Goal: Task Accomplishment & Management: Use online tool/utility

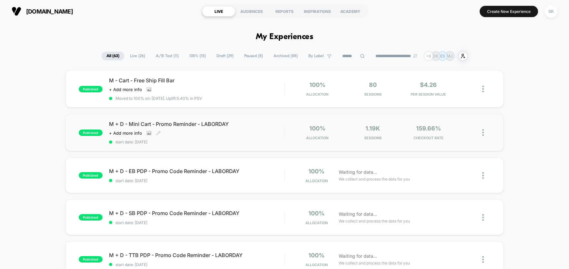
click at [180, 134] on div "Click to view images Click to edit experience details + Add more info" at bounding box center [170, 132] width 123 height 5
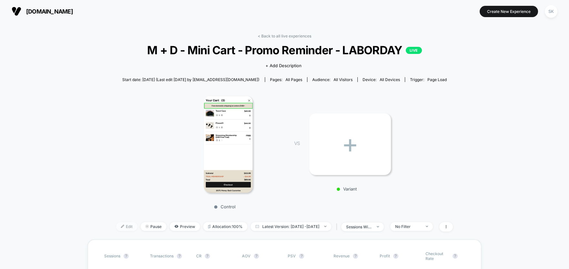
click at [121, 226] on img at bounding box center [122, 226] width 3 height 3
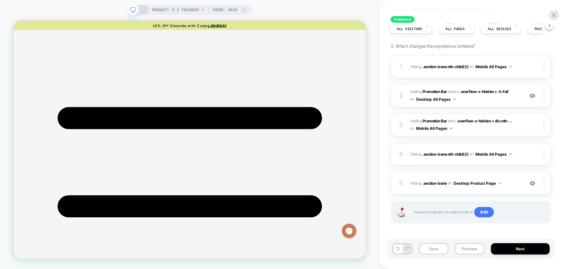
scroll to position [70, 0]
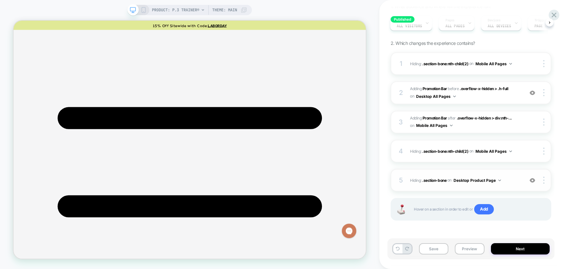
click at [533, 181] on img at bounding box center [532, 180] width 5 height 5
click at [533, 95] on img at bounding box center [532, 92] width 5 height 5
click at [545, 183] on div at bounding box center [545, 180] width 12 height 7
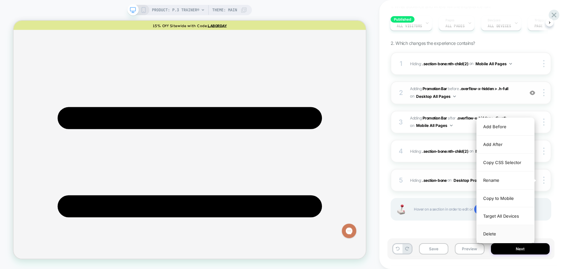
click at [494, 235] on div "Delete" at bounding box center [505, 233] width 57 height 17
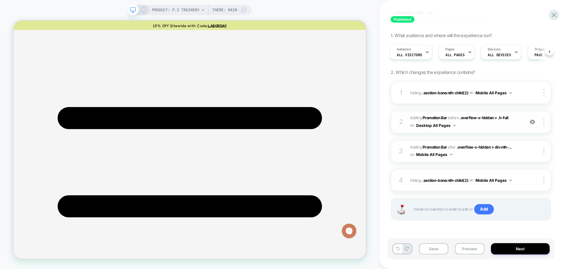
scroll to position [41, 0]
click at [142, 12] on icon at bounding box center [144, 10] width 6 height 6
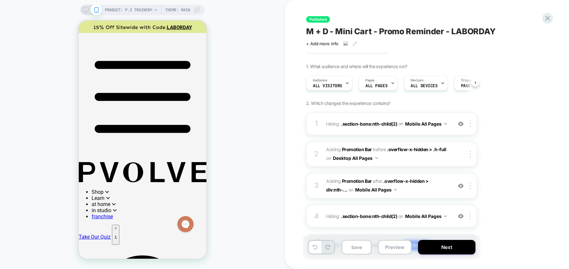
scroll to position [0, 0]
click at [117, 235] on p "1" at bounding box center [116, 237] width 2 height 5
click at [463, 124] on img at bounding box center [460, 123] width 5 height 5
click at [462, 217] on img at bounding box center [460, 215] width 5 height 5
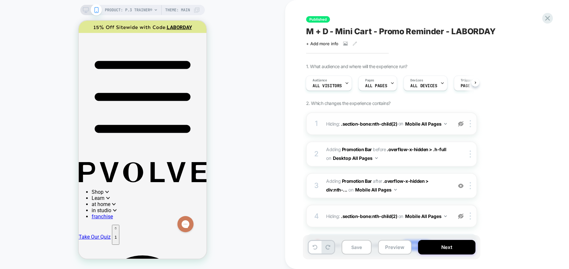
click at [462, 217] on img at bounding box center [460, 215] width 5 height 5
click at [471, 217] on div at bounding box center [471, 215] width 11 height 7
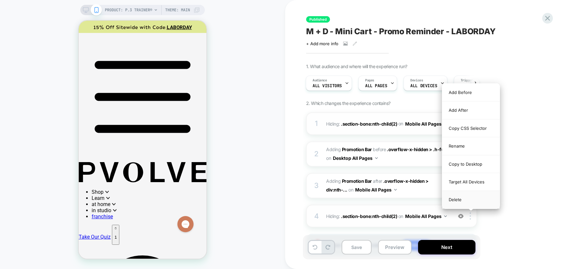
click at [459, 201] on div "Delete" at bounding box center [470, 199] width 57 height 17
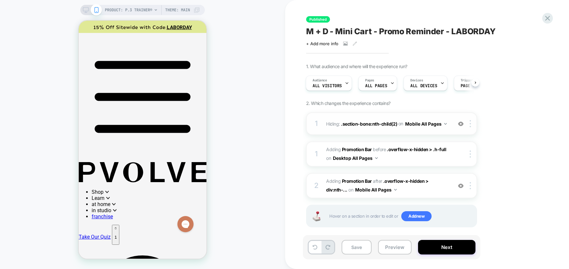
click at [462, 125] on img at bounding box center [460, 123] width 5 height 5
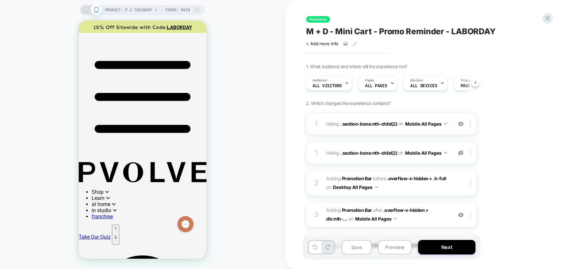
click at [462, 125] on img at bounding box center [460, 123] width 5 height 5
click at [461, 154] on img at bounding box center [460, 152] width 5 height 5
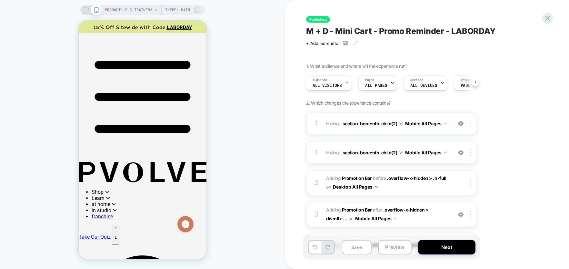
click at [470, 125] on img at bounding box center [470, 123] width 1 height 7
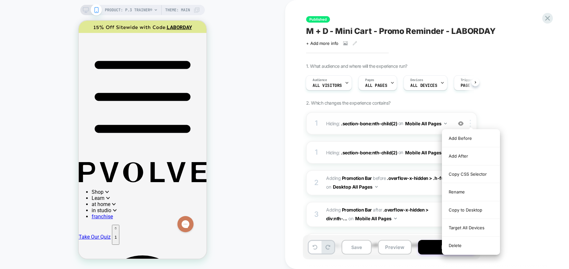
scroll to position [2, 0]
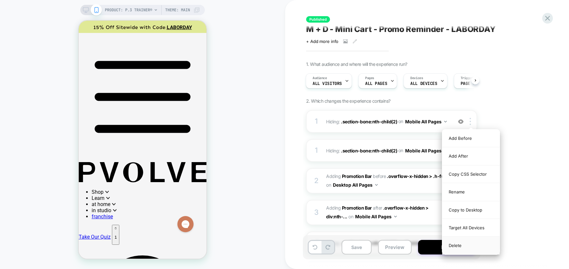
click at [462, 251] on div "Delete" at bounding box center [470, 245] width 57 height 17
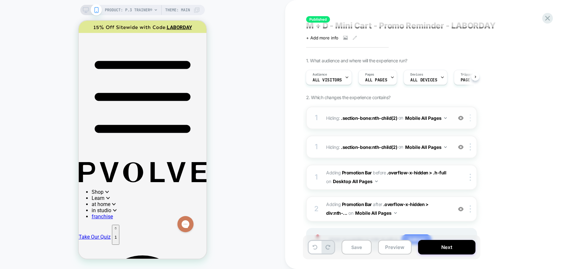
click at [468, 117] on div at bounding box center [471, 117] width 11 height 7
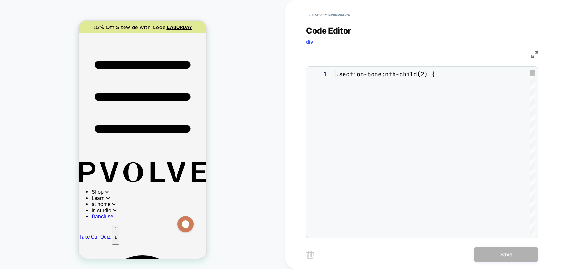
scroll to position [26, 0]
click at [317, 15] on button "< Back to experience" at bounding box center [329, 15] width 47 height 10
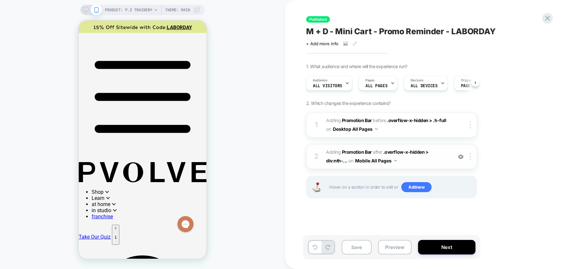
scroll to position [0, 0]
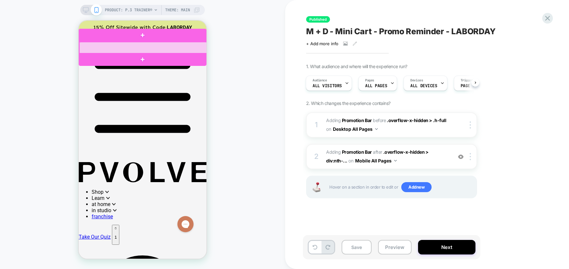
click at [182, 43] on div at bounding box center [143, 48] width 128 height 12
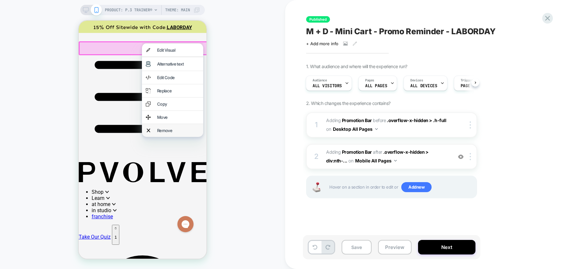
click at [168, 133] on div "Remove" at bounding box center [178, 130] width 42 height 5
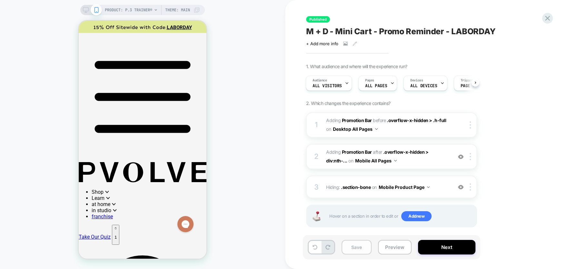
click at [363, 245] on button "Save" at bounding box center [357, 247] width 30 height 15
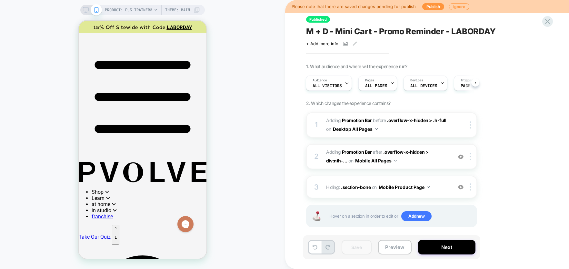
click at [83, 10] on icon at bounding box center [86, 10] width 6 height 6
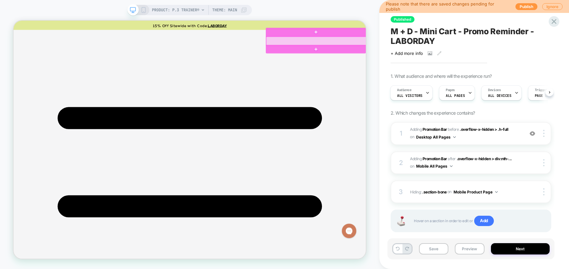
click at [473, 43] on div at bounding box center [417, 48] width 134 height 12
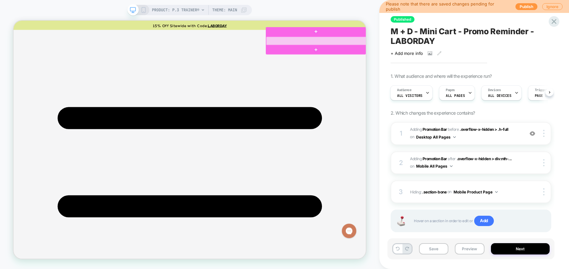
click at [474, 43] on div at bounding box center [417, 48] width 134 height 12
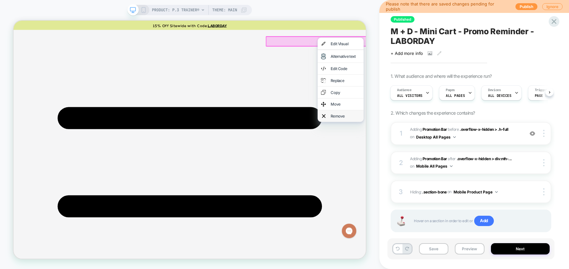
click at [448, 147] on div "Remove" at bounding box center [456, 148] width 39 height 6
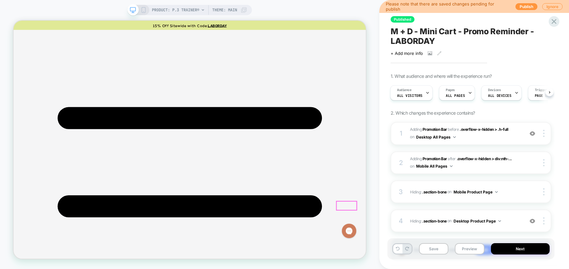
click at [142, 10] on icon at bounding box center [144, 10] width 6 height 6
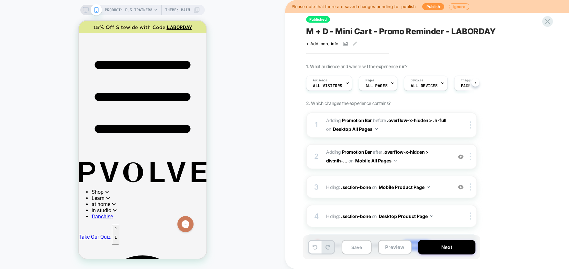
scroll to position [0, 0]
click at [117, 235] on p "1" at bounding box center [116, 237] width 2 height 5
click at [357, 246] on button "Save" at bounding box center [357, 247] width 30 height 15
click at [431, 7] on button "Publish" at bounding box center [433, 6] width 22 height 7
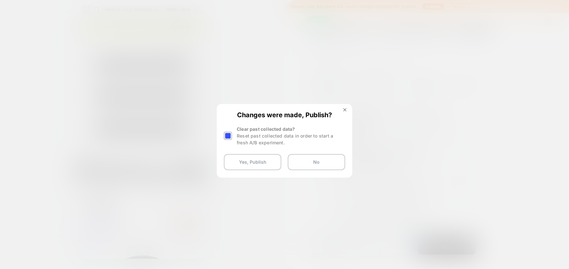
drag, startPoint x: 229, startPoint y: 136, endPoint x: 232, endPoint y: 143, distance: 7.5
click at [229, 136] on div at bounding box center [228, 136] width 8 height 8
click at [239, 165] on button "Yes, Publish" at bounding box center [252, 162] width 57 height 16
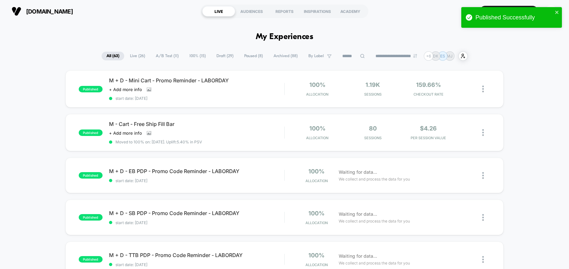
click at [165, 55] on span "A/B Test ( 11 )" at bounding box center [167, 56] width 33 height 9
